Goal: Task Accomplishment & Management: Complete application form

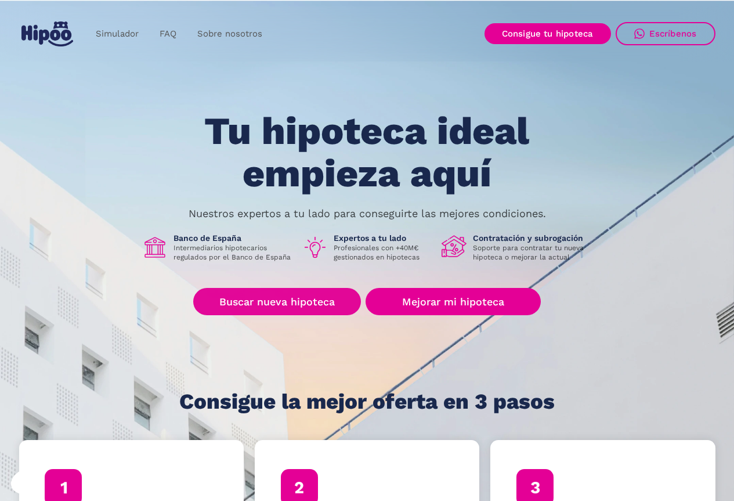
click at [296, 287] on div "Tu hipoteca ideal empieza aquí Nuestros expertos a tu lado para conseguirte las…" at bounding box center [367, 261] width 696 height 303
click at [298, 304] on link "Buscar nueva hipoteca" at bounding box center [277, 301] width 168 height 27
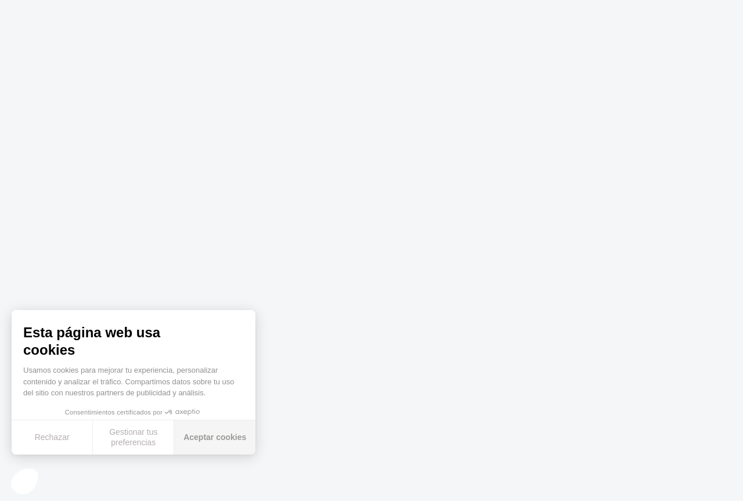
click at [205, 438] on button "Aceptar cookies" at bounding box center [214, 437] width 81 height 34
